Goal: Manage account settings

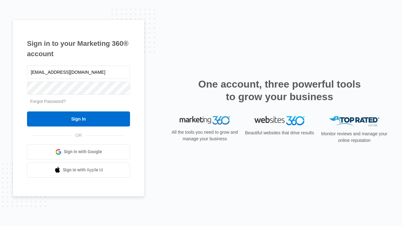
type input "[EMAIL_ADDRESS][DOMAIN_NAME]"
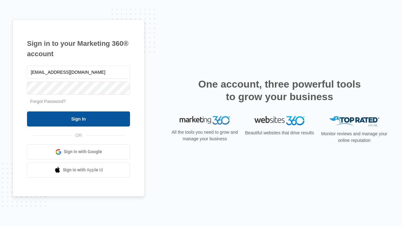
click at [79, 119] on input "Sign In" at bounding box center [78, 119] width 103 height 15
